Goal: Information Seeking & Learning: Learn about a topic

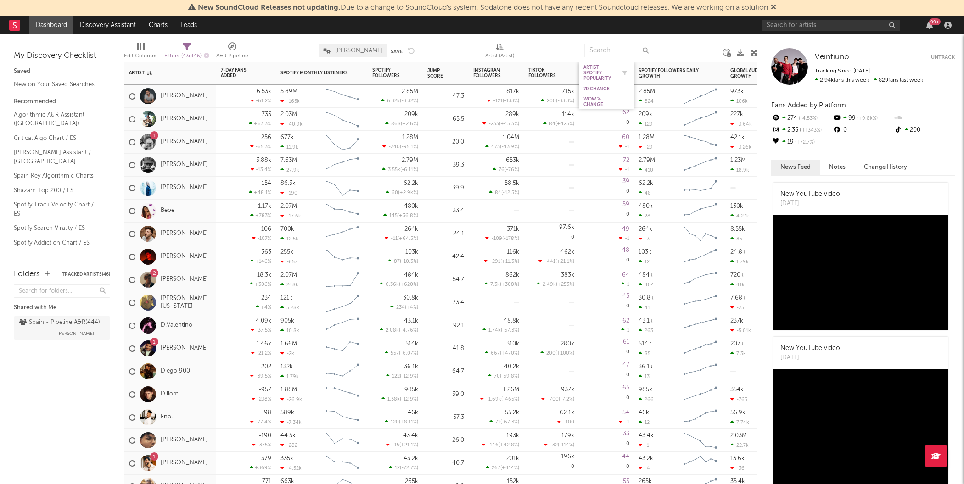
click at [601, 72] on div "Artist Spotify Popularity" at bounding box center [599, 73] width 32 height 17
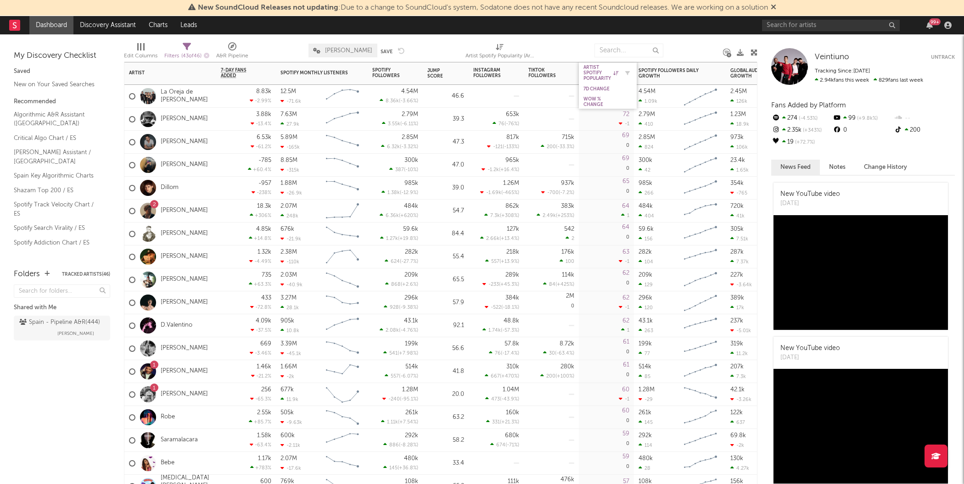
click at [601, 72] on div "Artist Spotify Popularity" at bounding box center [600, 73] width 35 height 17
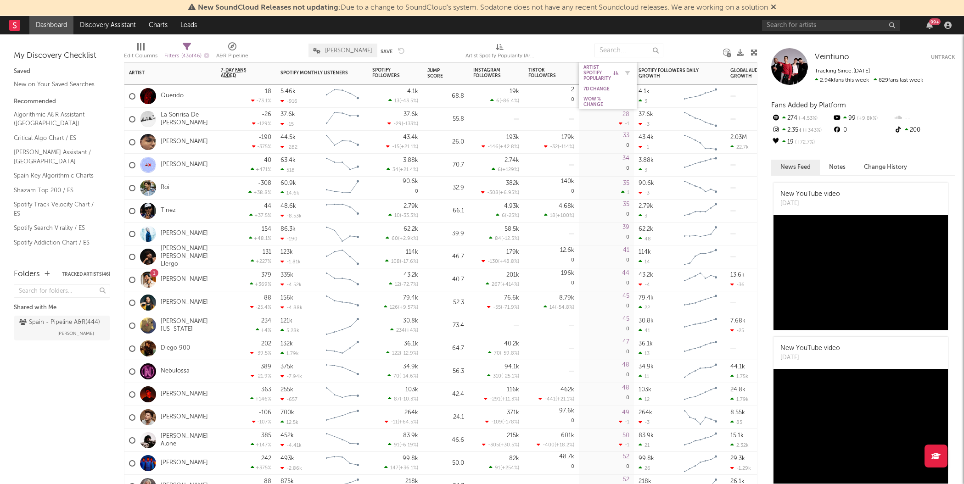
click at [601, 72] on div "Artist Spotify Popularity" at bounding box center [600, 73] width 35 height 17
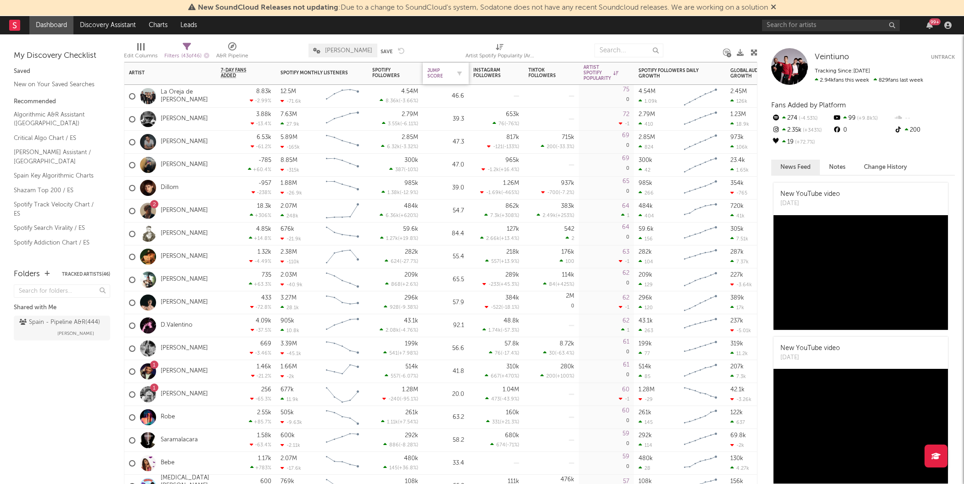
click at [432, 75] on div "Jump Score" at bounding box center [438, 73] width 23 height 11
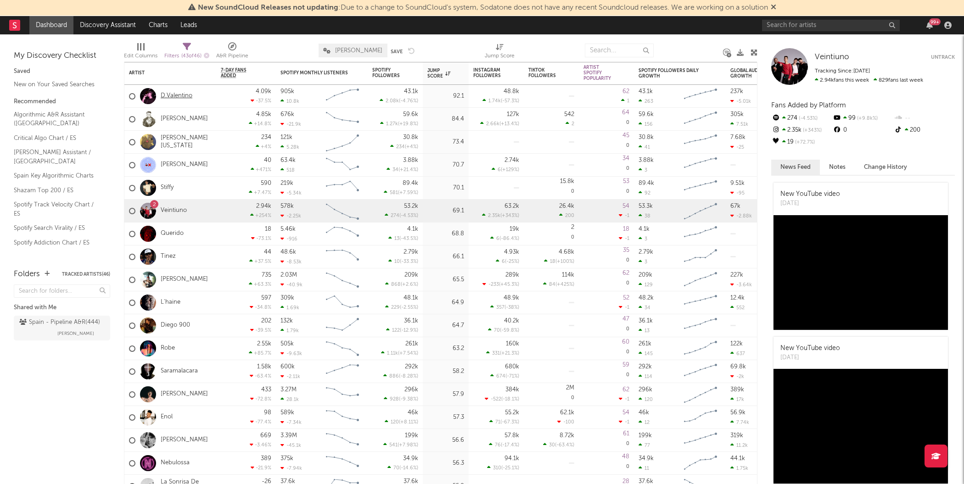
click at [185, 96] on link "D.Valentino" at bounding box center [177, 96] width 32 height 8
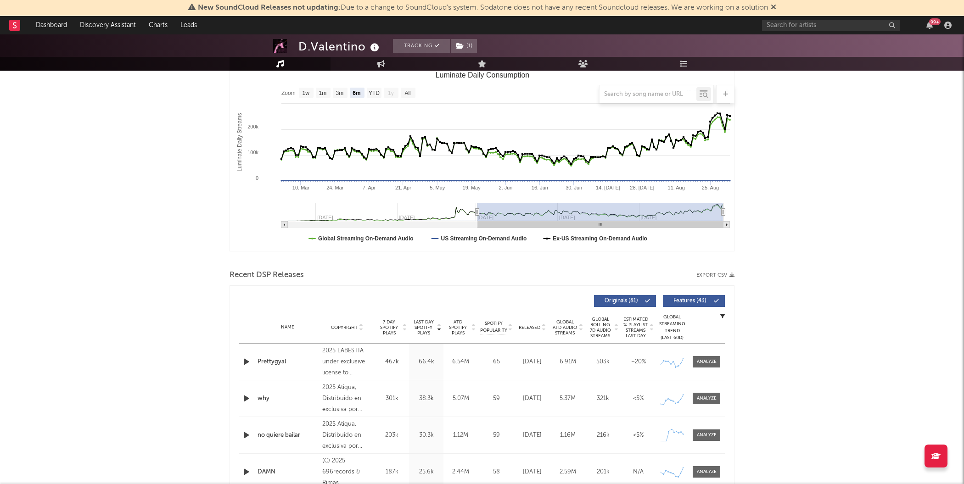
scroll to position [99, 0]
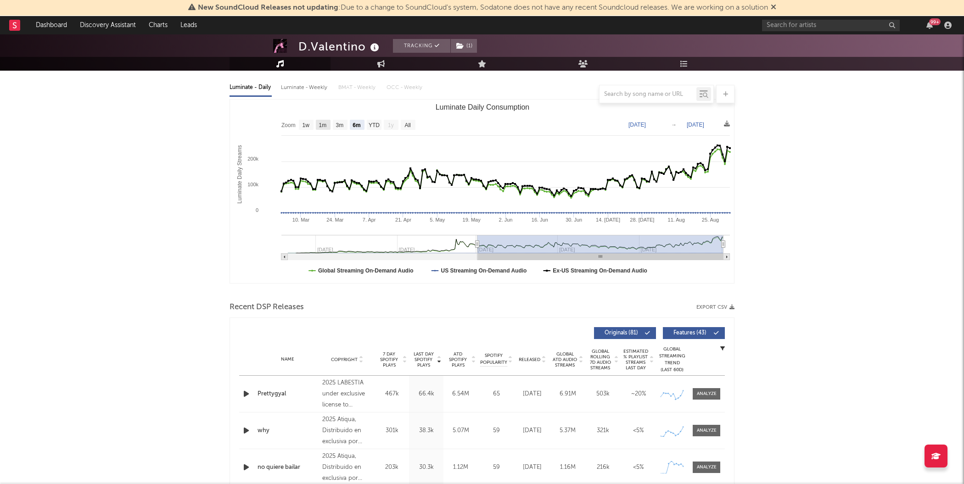
click at [324, 124] on text "1m" at bounding box center [323, 125] width 8 height 6
select select "1m"
type input "[DATE]"
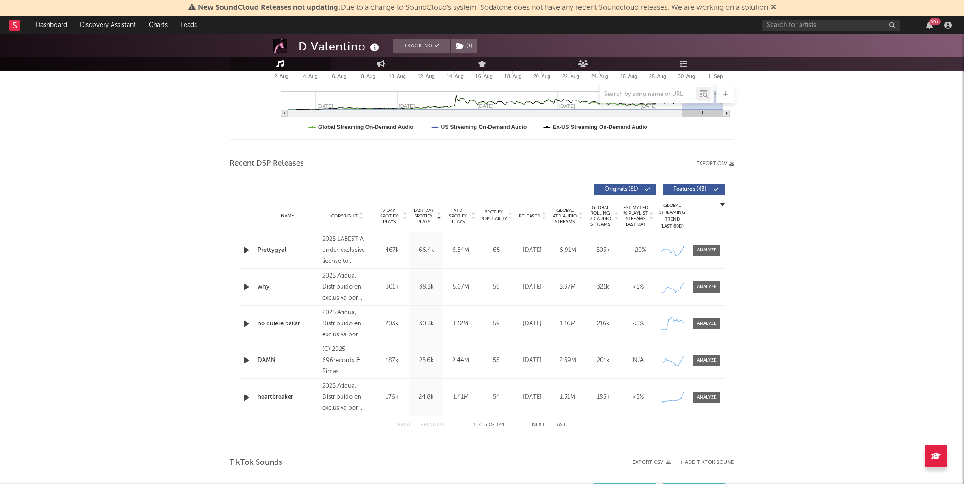
scroll to position [249, 0]
